Goal: Task Accomplishment & Management: Manage account settings

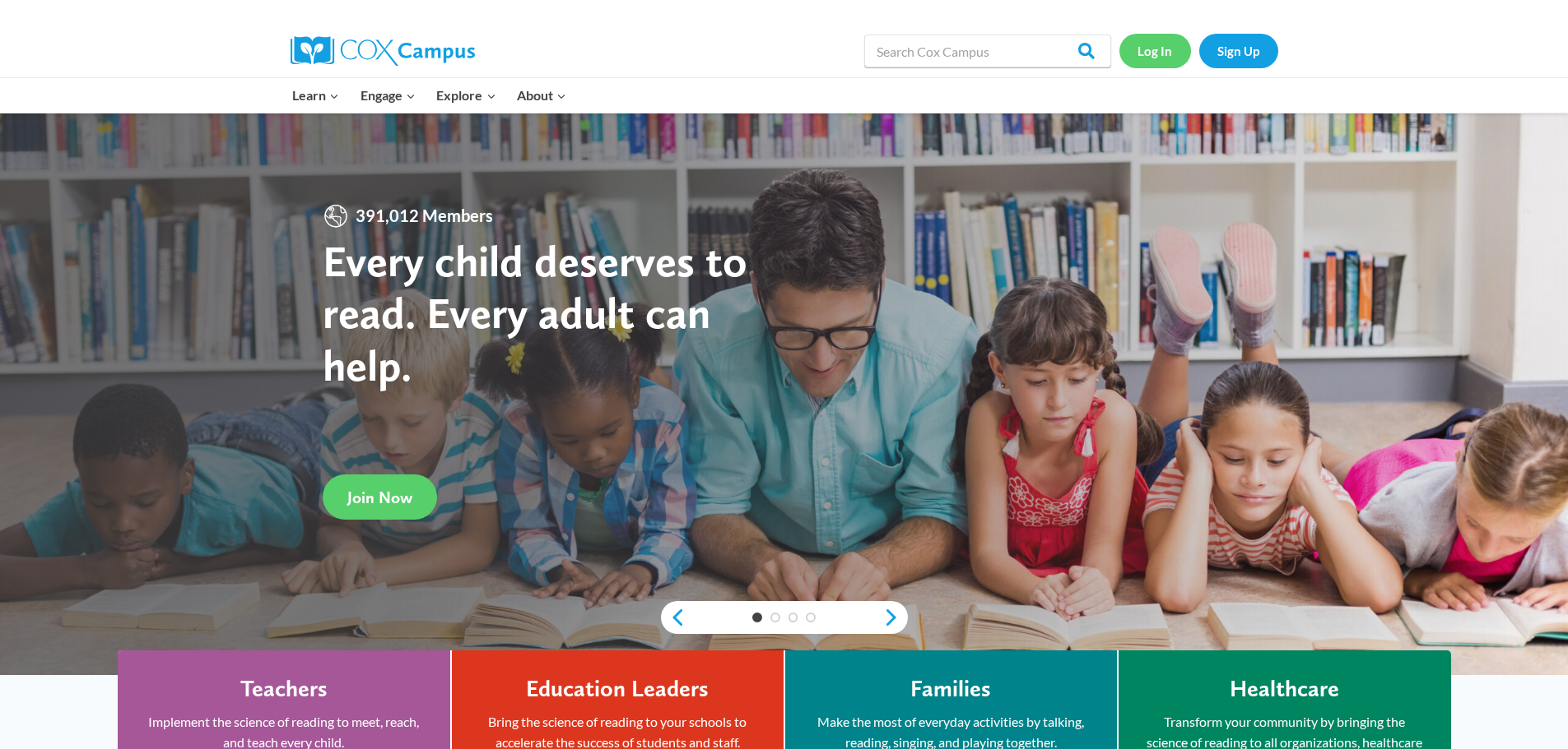
click at [1157, 50] on link "Log In" at bounding box center [1155, 50] width 71 height 33
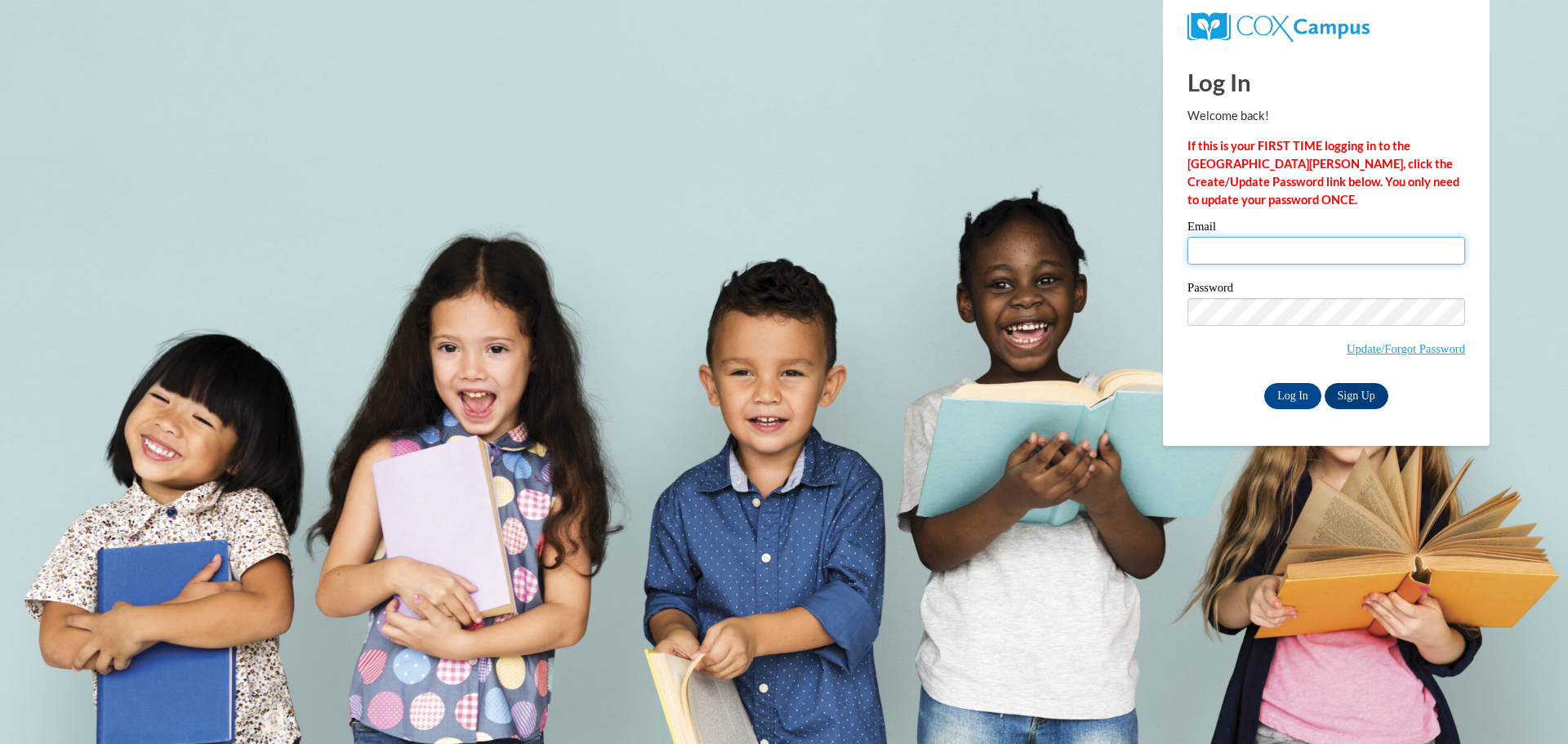
click at [1273, 246] on input "Email" at bounding box center [1327, 250] width 278 height 28
type input "nvlcenter@yahoo.com"
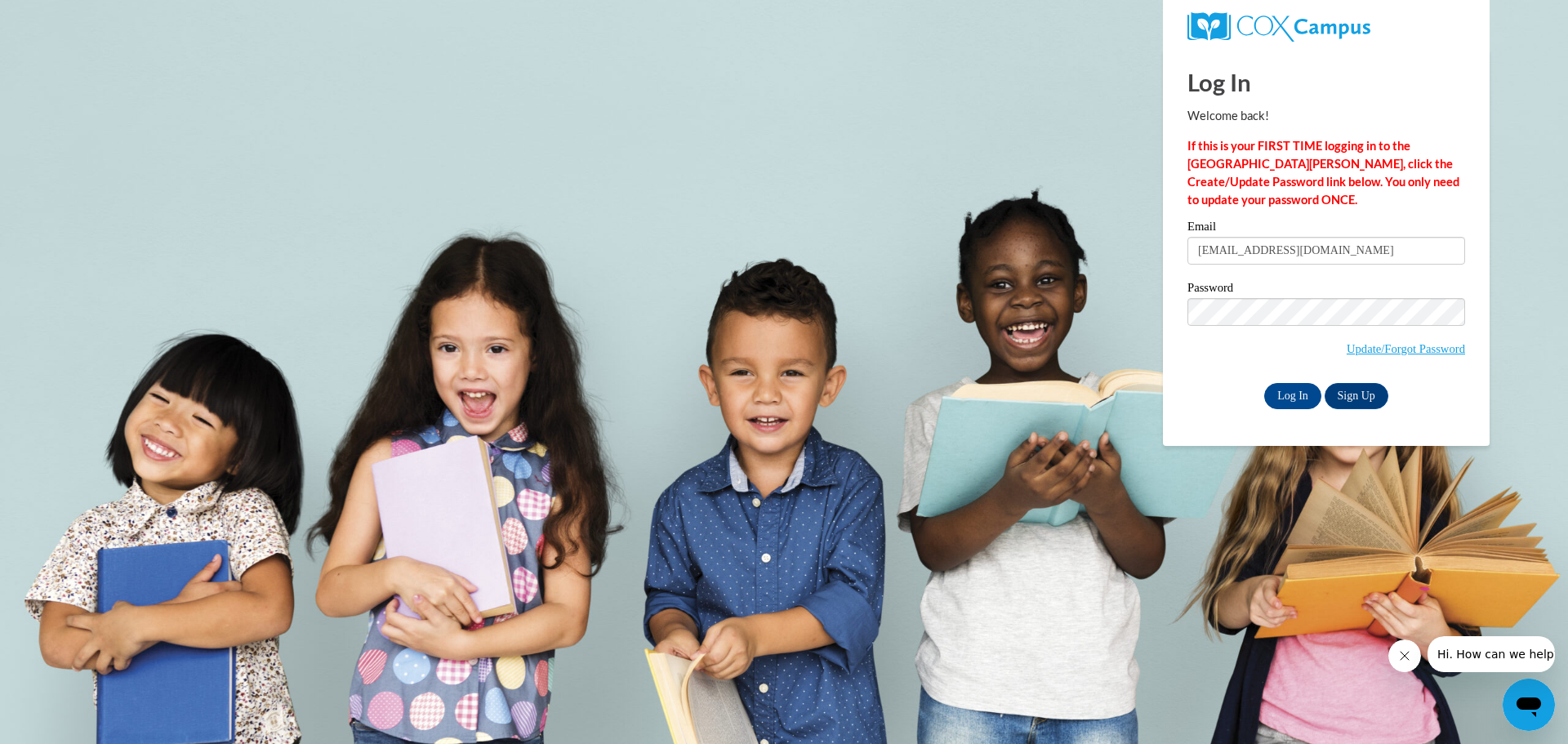
click at [1246, 374] on div "Password Update/Forgot Password" at bounding box center [1327, 331] width 278 height 97
click at [1282, 395] on input "Log In" at bounding box center [1293, 396] width 57 height 26
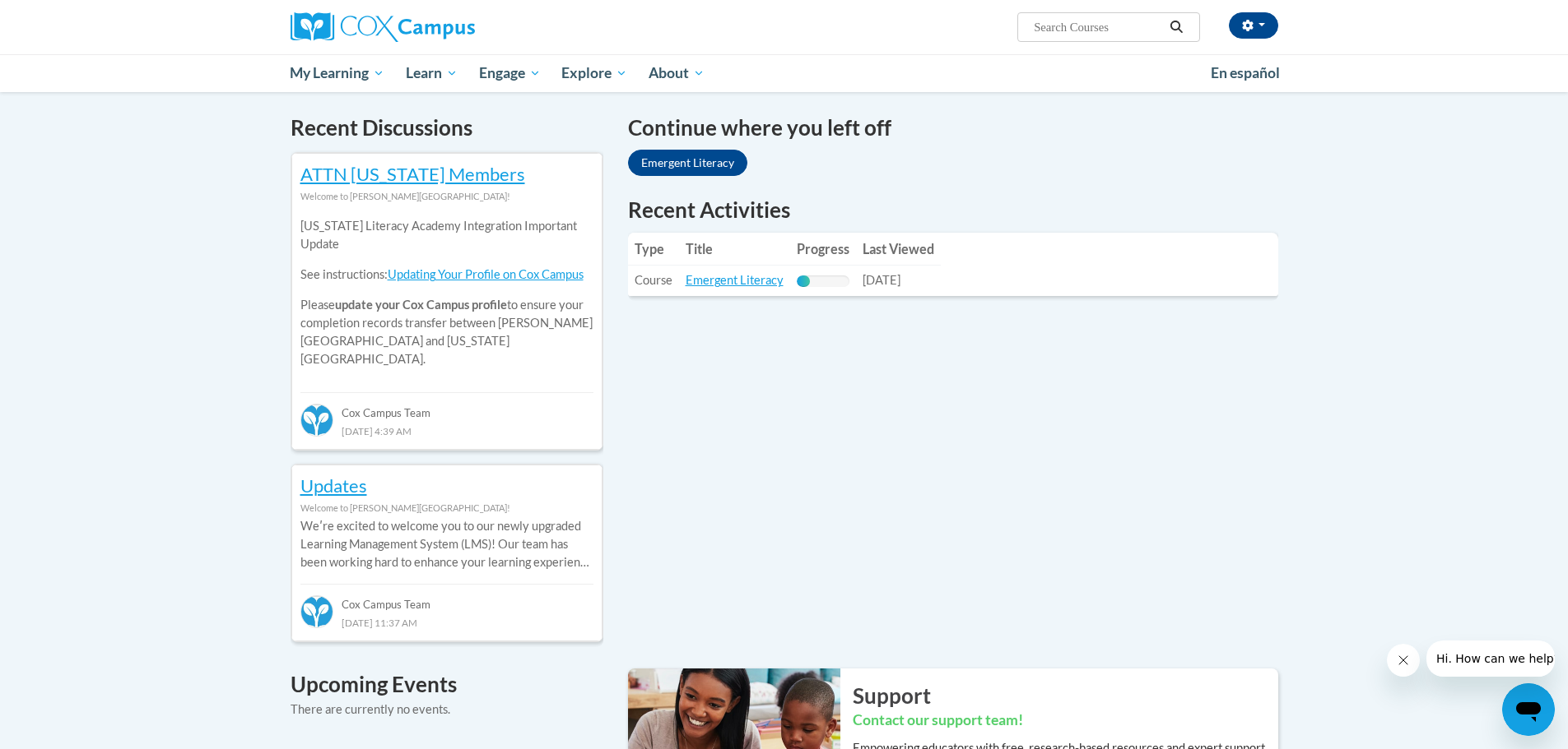
scroll to position [494, 0]
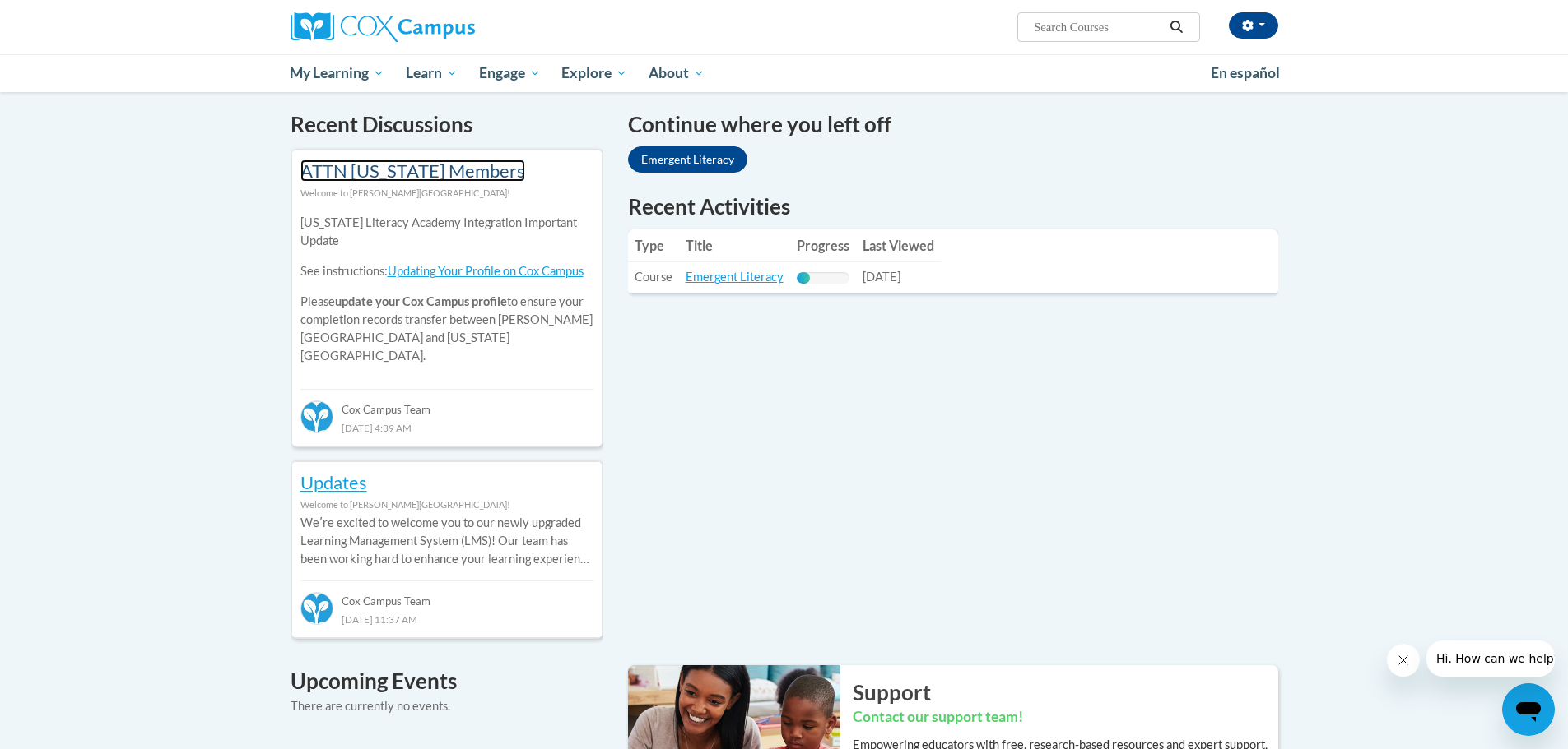
click at [376, 168] on link "ATTN Georgia Members" at bounding box center [413, 171] width 225 height 23
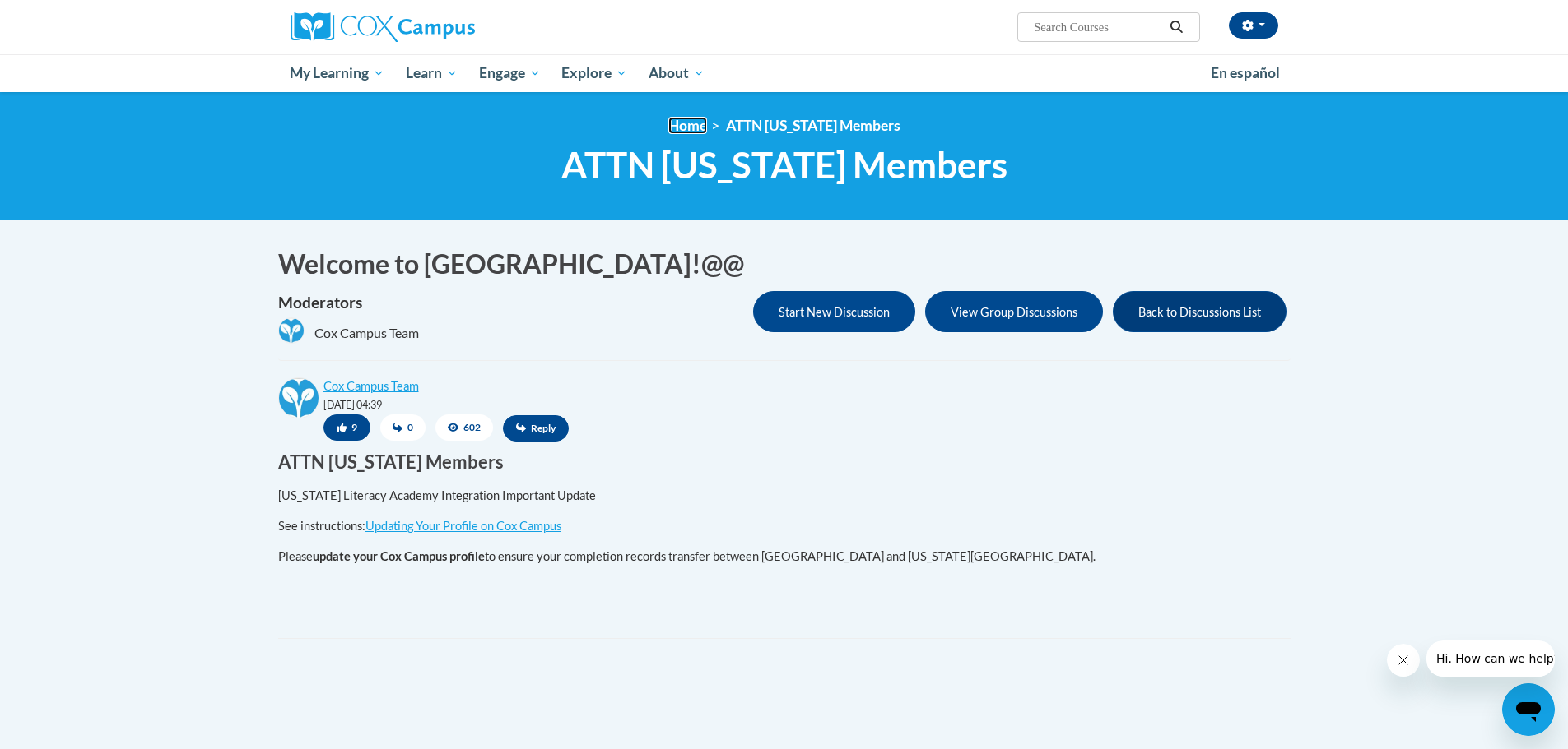
click at [703, 122] on link "Home" at bounding box center [687, 125] width 39 height 17
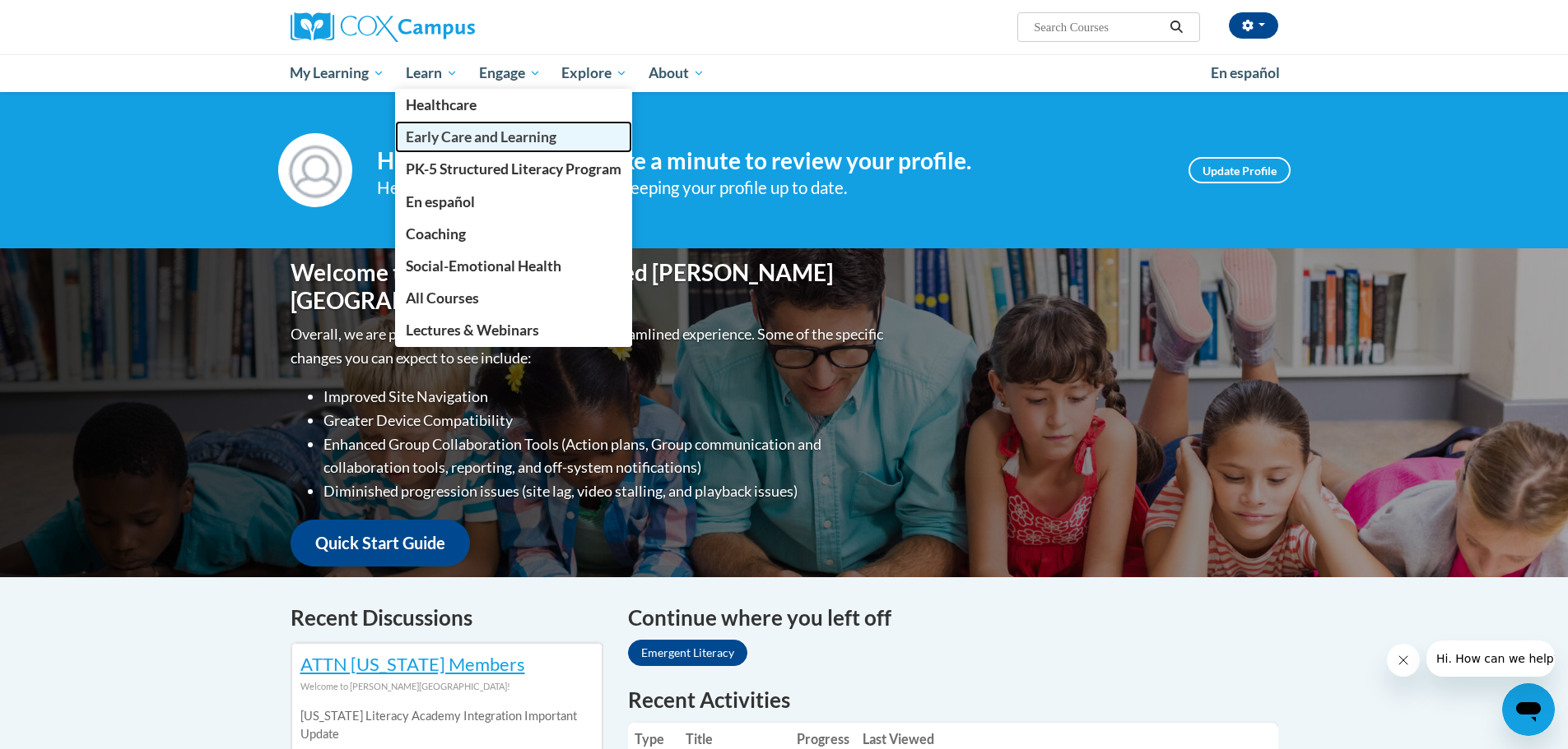
click at [457, 153] on link "Early Care and Learning" at bounding box center [514, 137] width 237 height 32
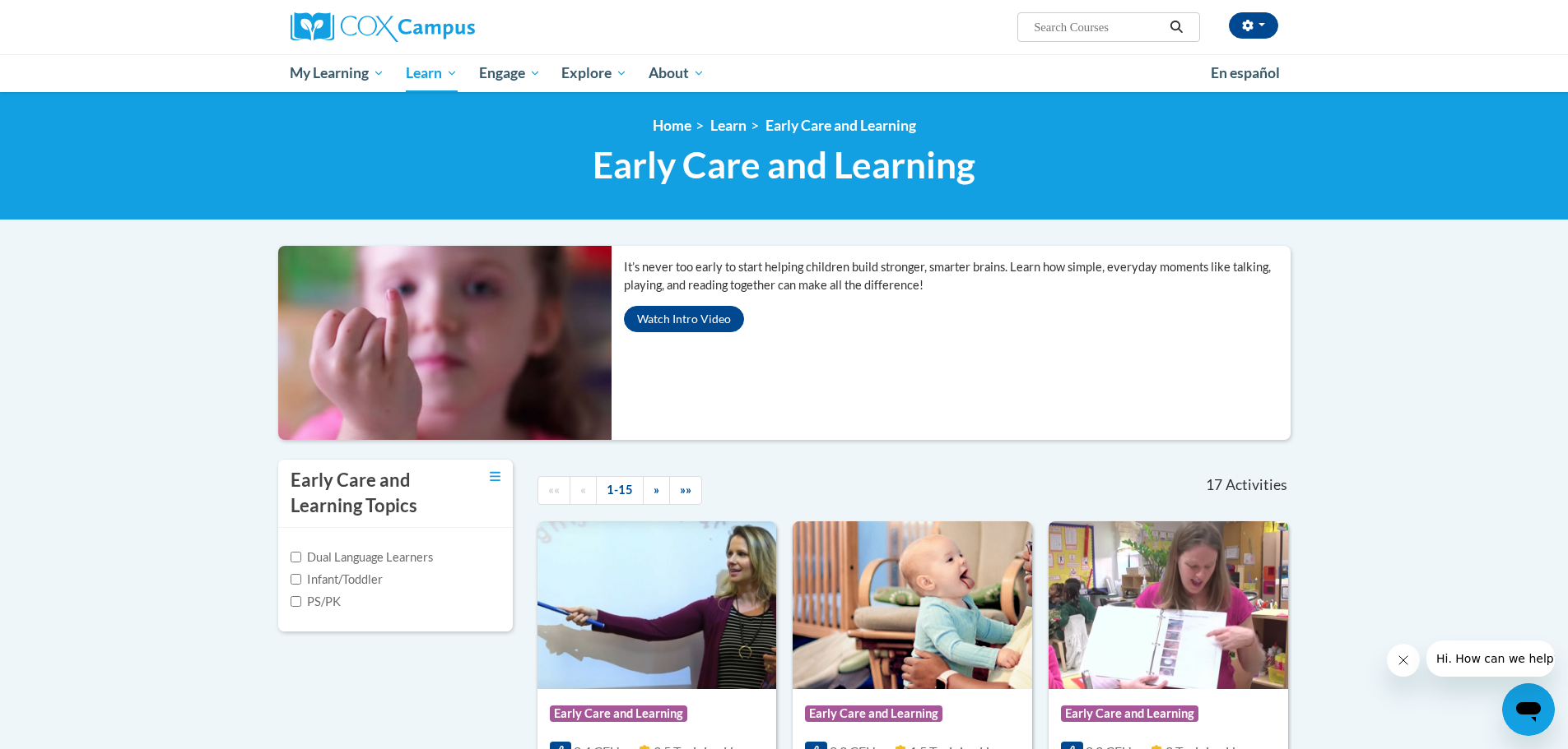
drag, startPoint x: 1478, startPoint y: 507, endPoint x: 1424, endPoint y: 464, distance: 69.0
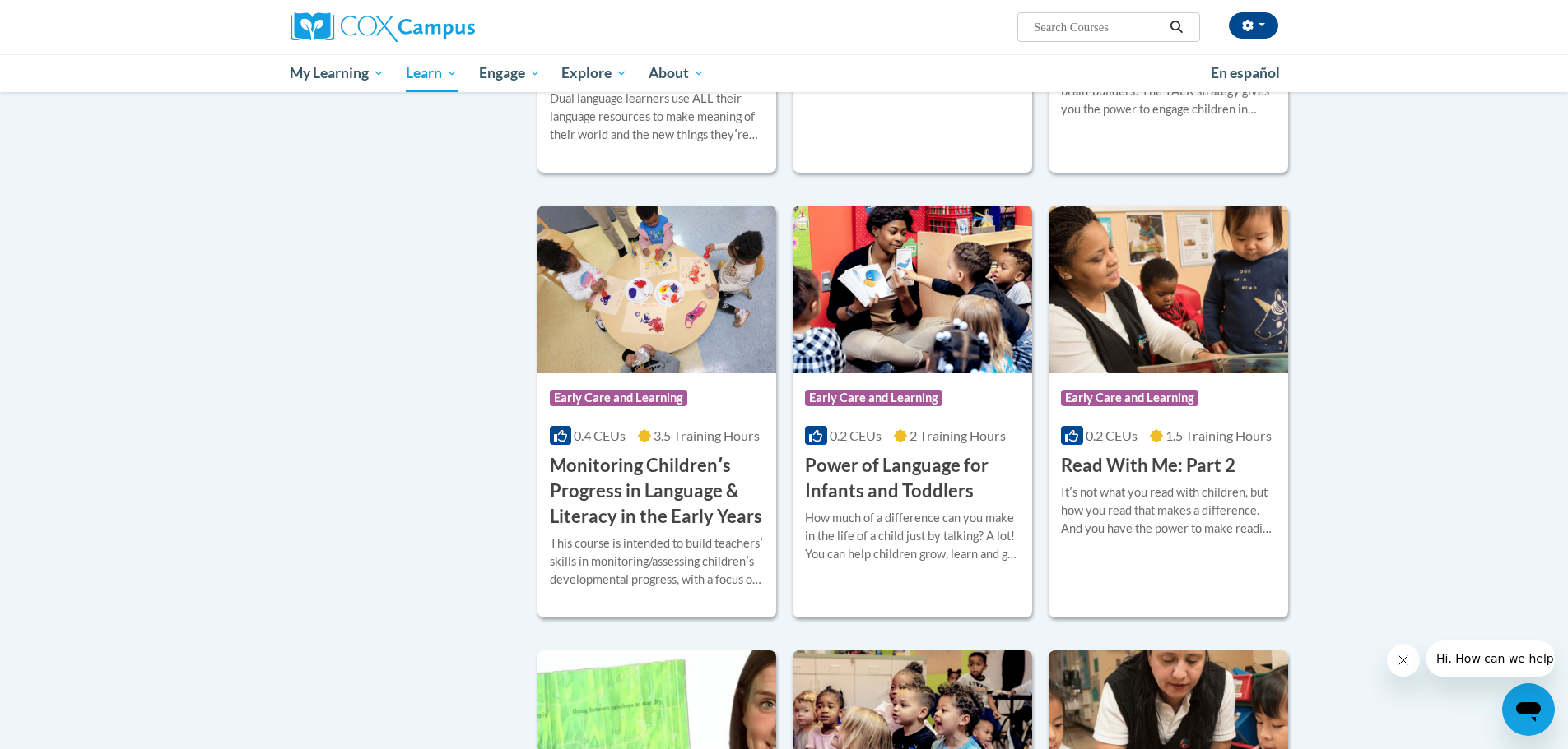
scroll to position [1234, 0]
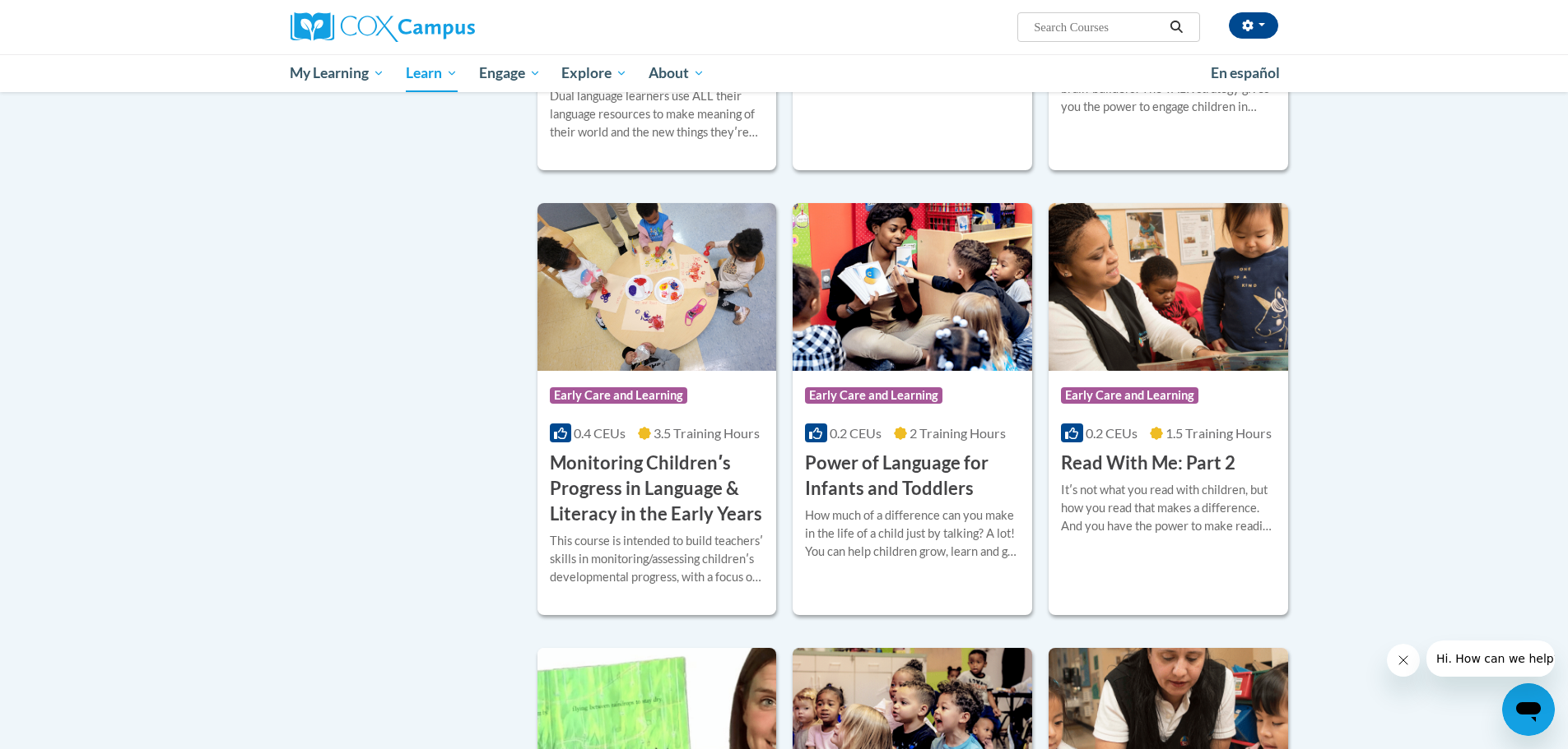
drag, startPoint x: 238, startPoint y: 540, endPoint x: 179, endPoint y: 323, distance: 224.9
click at [237, 535] on body "[PERSON_NAME] ([GEOGRAPHIC_DATA]/New_York UTC-04:00) My Profile Inbox My Transc…" at bounding box center [784, 349] width 1568 height 3167
